Goal: Task Accomplishment & Management: Use online tool/utility

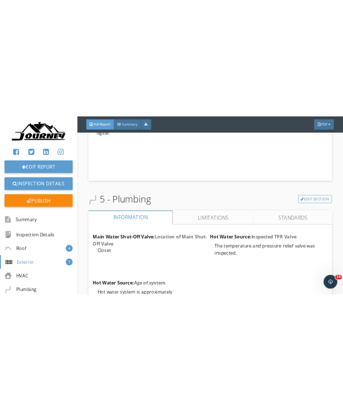
scroll to position [5260, 0]
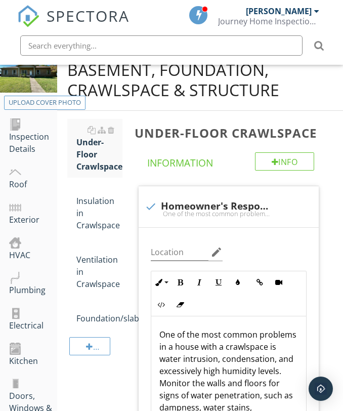
scroll to position [124, 0]
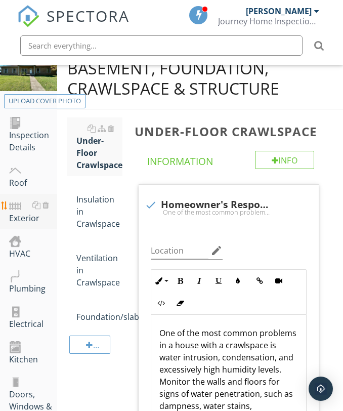
click at [18, 212] on div "Exterior" at bounding box center [33, 211] width 48 height 25
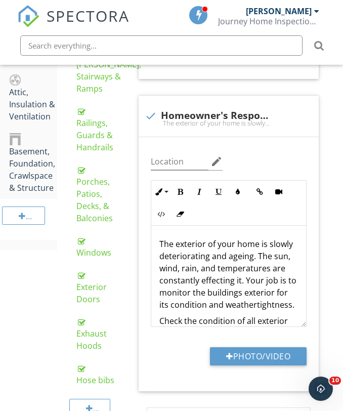
scroll to position [558, 0]
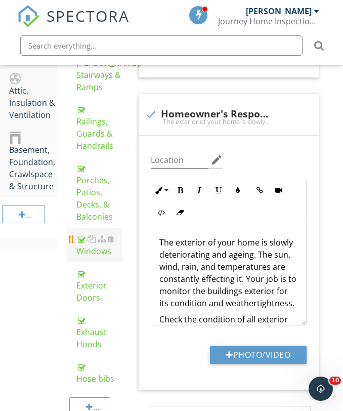
click at [86, 252] on div "Windows" at bounding box center [99, 245] width 46 height 24
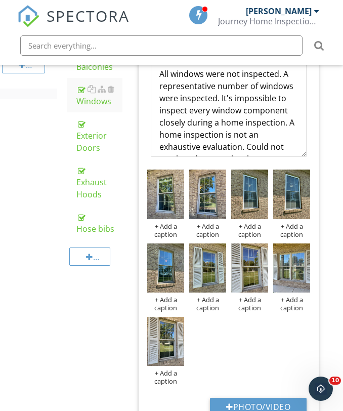
scroll to position [714, 0]
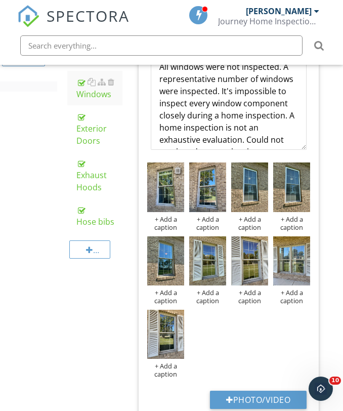
click at [178, 170] on div at bounding box center [177, 170] width 7 height 8
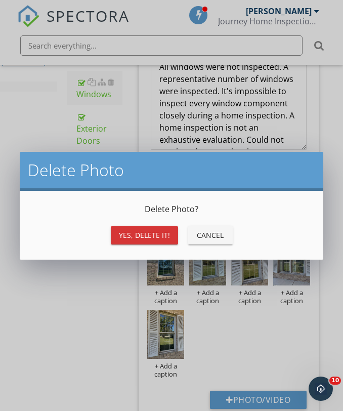
click at [149, 233] on div "Yes, Delete it!" at bounding box center [144, 235] width 51 height 11
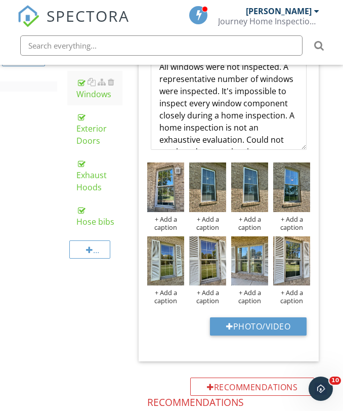
click at [178, 169] on div at bounding box center [177, 170] width 7 height 8
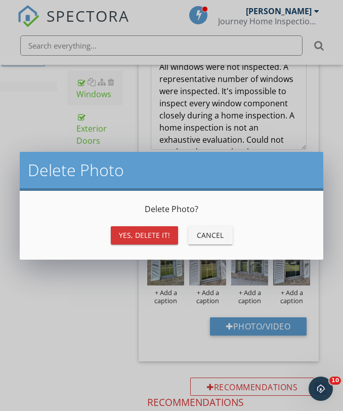
click at [204, 236] on div "Cancel" at bounding box center [210, 235] width 28 height 11
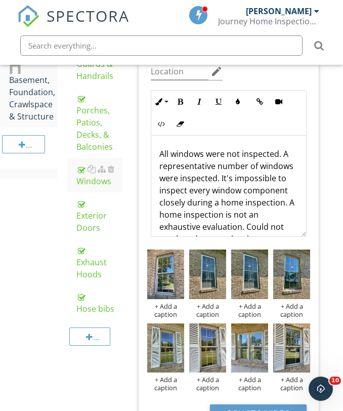
scroll to position [628, 0]
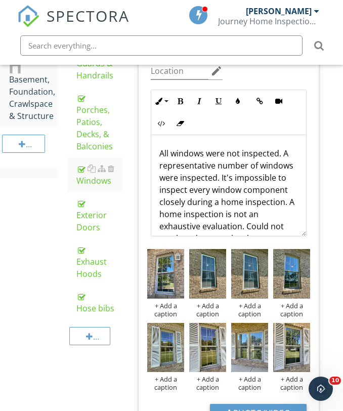
click at [179, 255] on div at bounding box center [177, 256] width 7 height 8
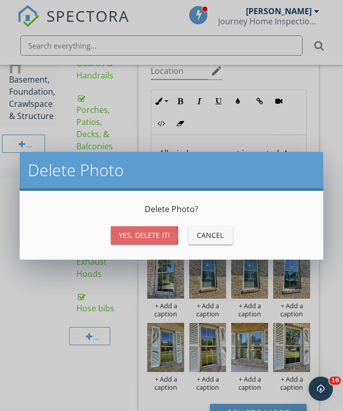
click at [152, 231] on div "Yes, Delete it!" at bounding box center [144, 235] width 51 height 11
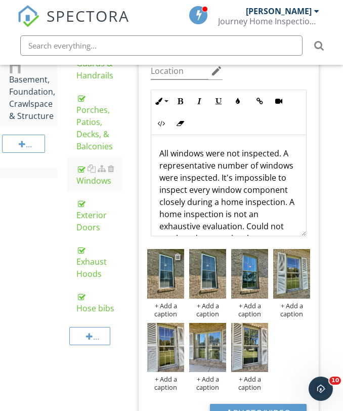
click at [177, 258] on div at bounding box center [177, 256] width 7 height 8
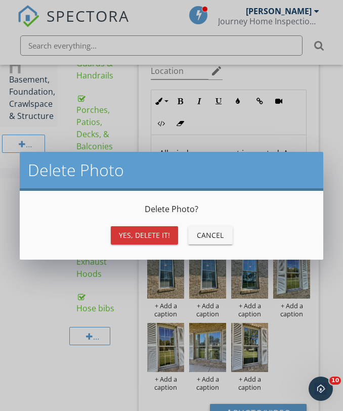
click at [158, 238] on div "Yes, Delete it!" at bounding box center [144, 235] width 51 height 11
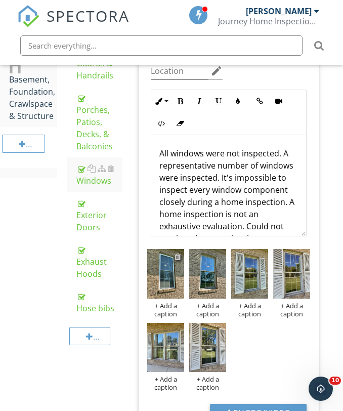
click at [178, 256] on div at bounding box center [177, 256] width 7 height 8
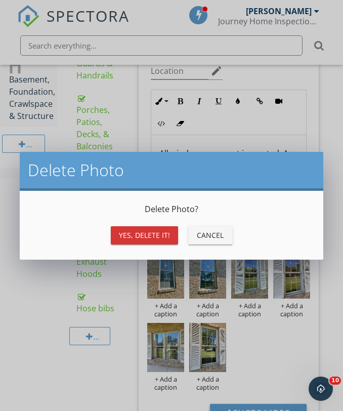
click at [165, 234] on div "Yes, Delete it!" at bounding box center [144, 235] width 51 height 11
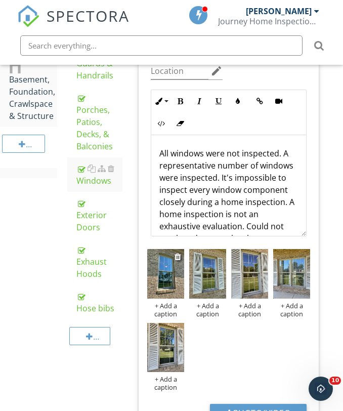
click at [181, 259] on div at bounding box center [178, 256] width 8 height 12
click at [176, 256] on div at bounding box center [177, 256] width 7 height 8
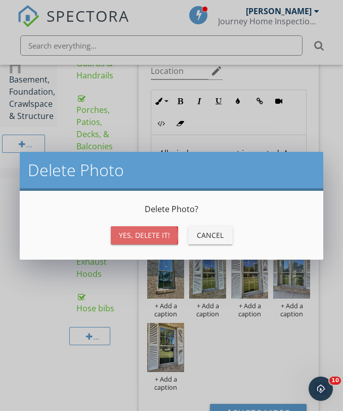
click at [159, 240] on button "Yes, Delete it!" at bounding box center [144, 235] width 67 height 18
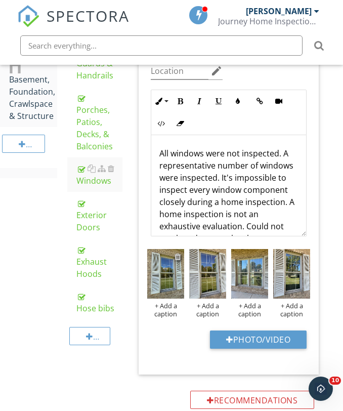
click at [179, 258] on div at bounding box center [177, 256] width 7 height 8
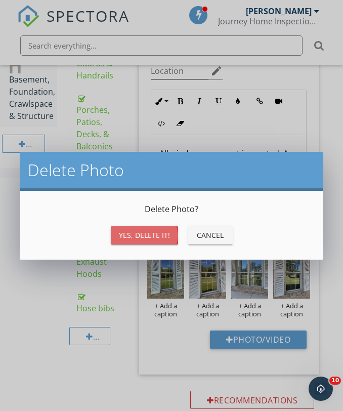
click at [159, 234] on div "Yes, Delete it!" at bounding box center [144, 235] width 51 height 11
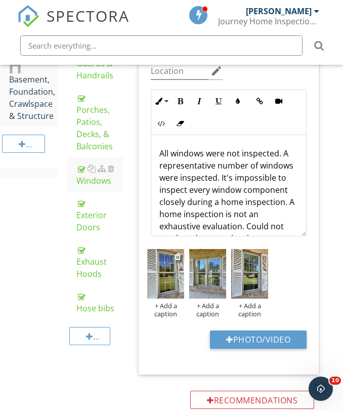
click at [181, 259] on div at bounding box center [178, 256] width 8 height 12
click at [177, 257] on div at bounding box center [177, 256] width 7 height 8
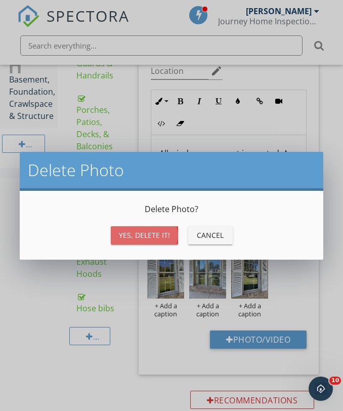
click at [163, 231] on div "Yes, Delete it!" at bounding box center [144, 235] width 51 height 11
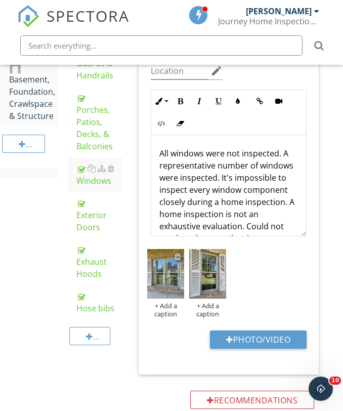
click at [179, 259] on div at bounding box center [177, 256] width 7 height 8
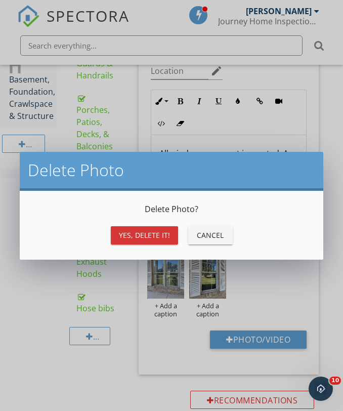
click at [151, 229] on button "Yes, Delete it!" at bounding box center [144, 235] width 67 height 18
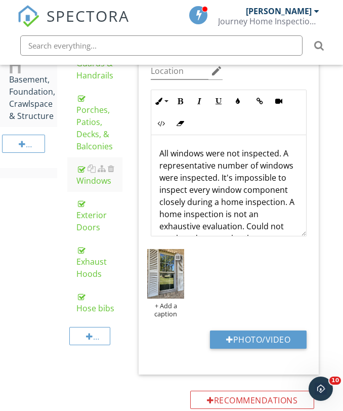
click at [177, 257] on div at bounding box center [177, 256] width 7 height 8
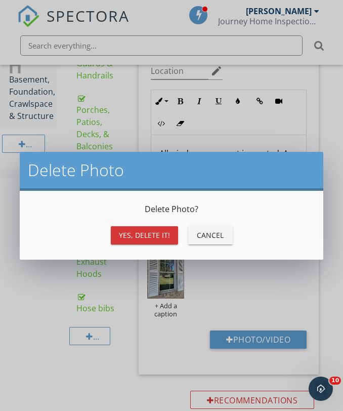
click at [143, 218] on div "Delete Photo ? Yes, Delete it! Cancel" at bounding box center [171, 225] width 279 height 44
click at [143, 234] on div "Yes, Delete it!" at bounding box center [144, 235] width 51 height 11
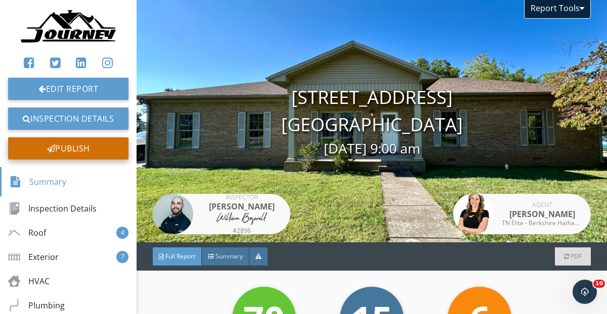
click at [102, 152] on div "Publish" at bounding box center [68, 149] width 120 height 22
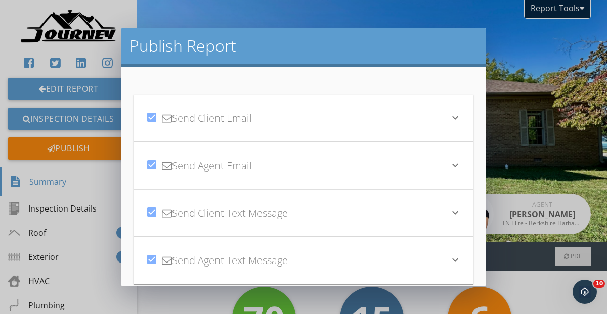
scroll to position [77, 0]
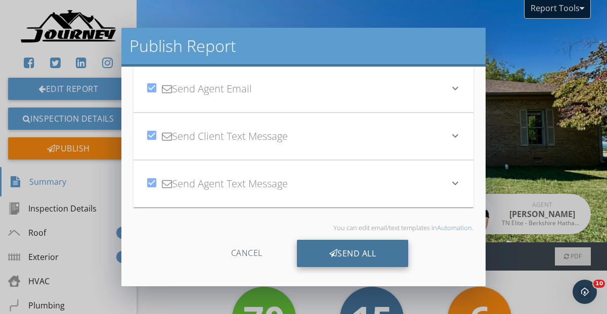
click at [357, 246] on div "Send All" at bounding box center [353, 253] width 112 height 27
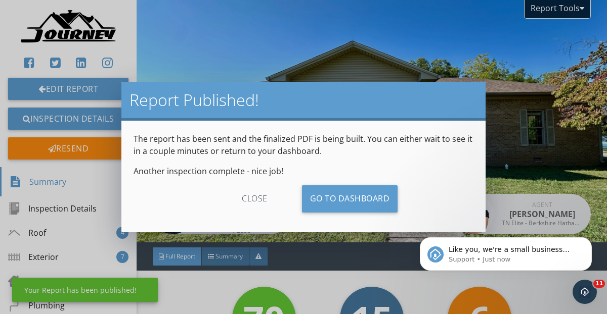
scroll to position [0, 0]
